Goal: Find specific page/section: Find specific page/section

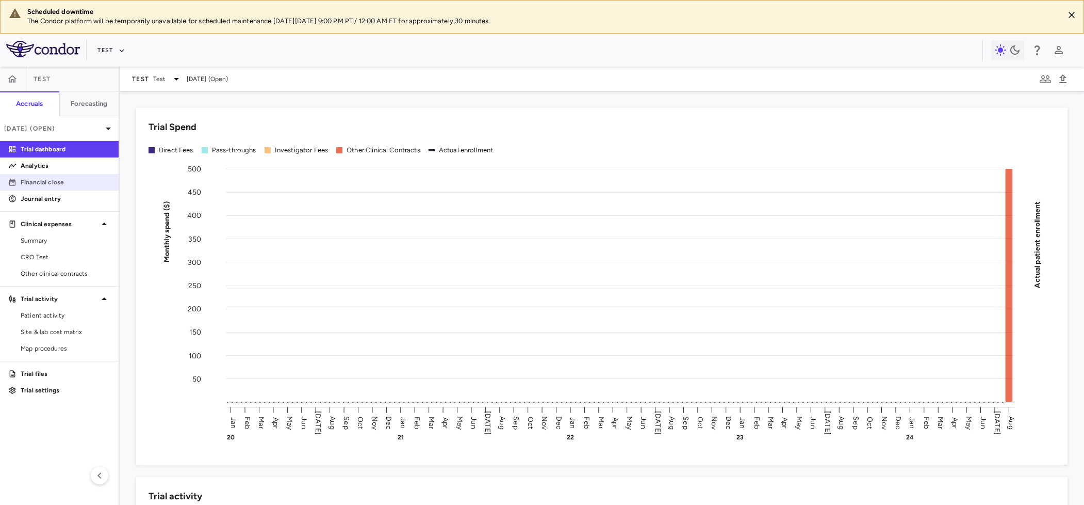
click at [52, 185] on p "Financial close" at bounding box center [66, 181] width 90 height 9
